Goal: Task Accomplishment & Management: Manage account settings

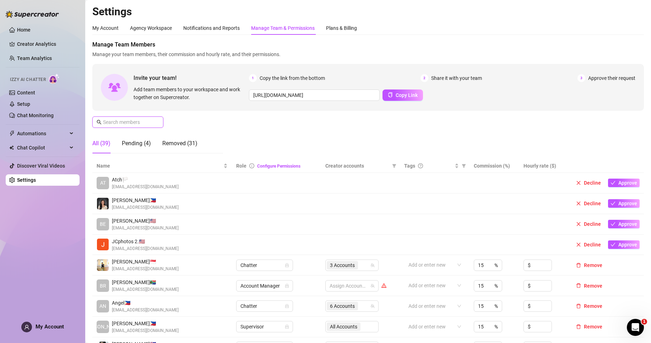
click at [121, 121] on input "text" at bounding box center [128, 122] width 50 height 8
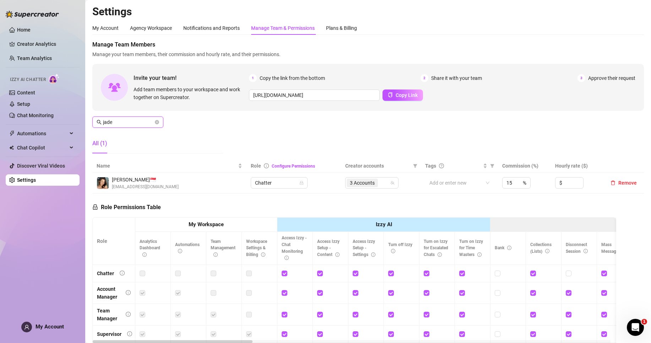
type input "jade"
click at [374, 182] on span "3 Accounts" at bounding box center [362, 183] width 31 height 9
click at [372, 182] on span "3 Accounts" at bounding box center [362, 183] width 25 height 8
click at [621, 181] on span "Remove" at bounding box center [627, 183] width 18 height 6
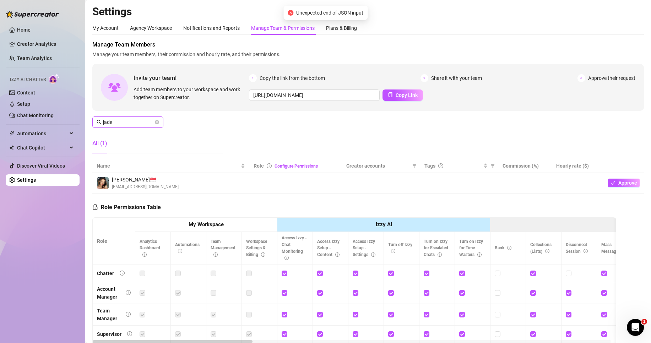
click at [154, 120] on span "jade" at bounding box center [127, 121] width 71 height 11
click at [156, 123] on icon "close-circle" at bounding box center [157, 122] width 4 height 4
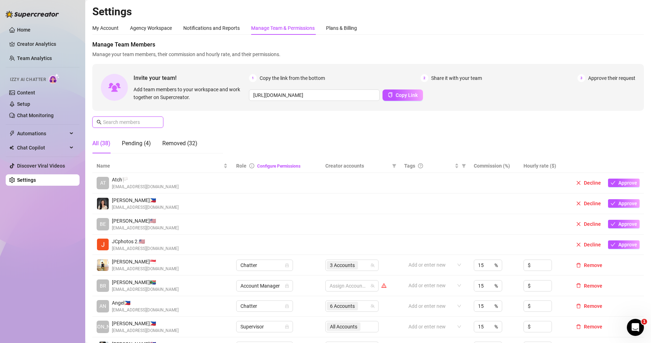
click at [146, 121] on input "text" at bounding box center [128, 122] width 50 height 8
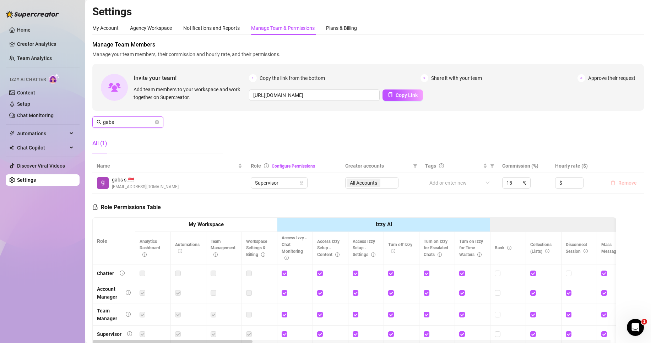
type input "gabs"
click at [618, 180] on span "Remove" at bounding box center [627, 183] width 18 height 6
